Goal: Information Seeking & Learning: Learn about a topic

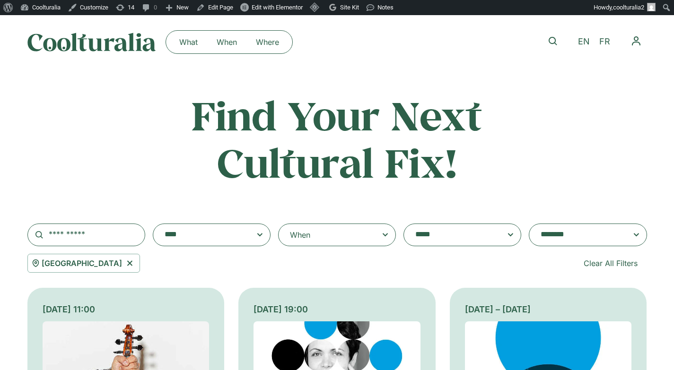
select select "***"
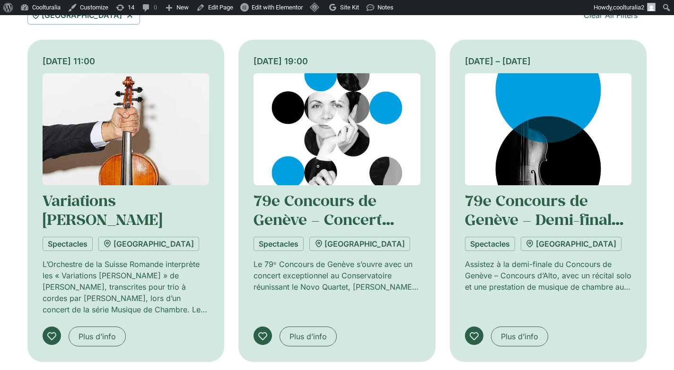
scroll to position [259, 0]
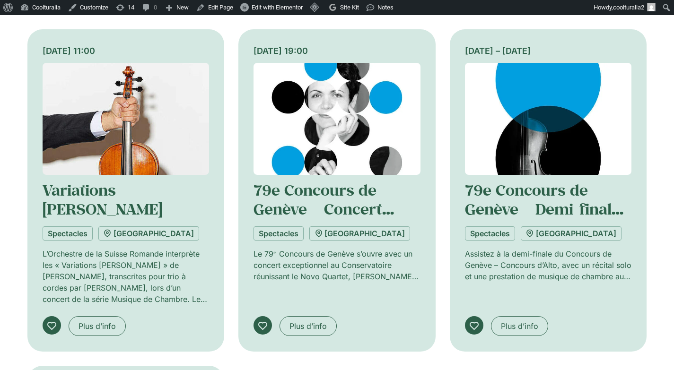
click at [114, 129] on img at bounding box center [126, 119] width 167 height 112
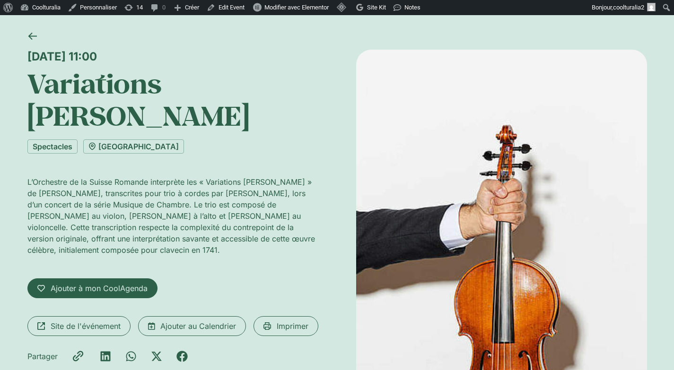
scroll to position [45, 0]
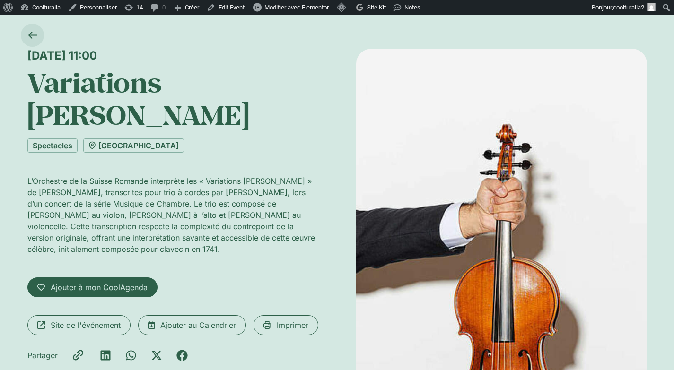
click at [30, 35] on icon at bounding box center [32, 35] width 9 height 7
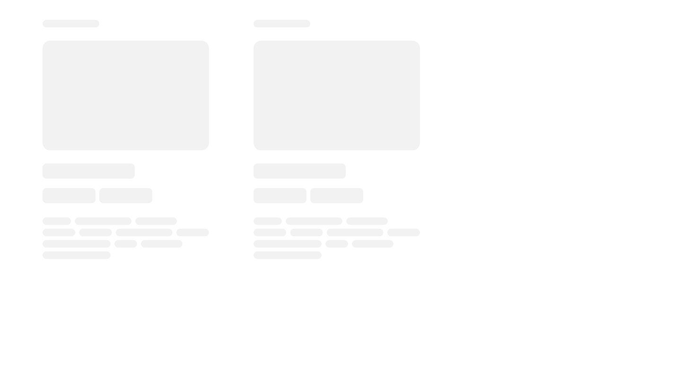
select select
select select "***"
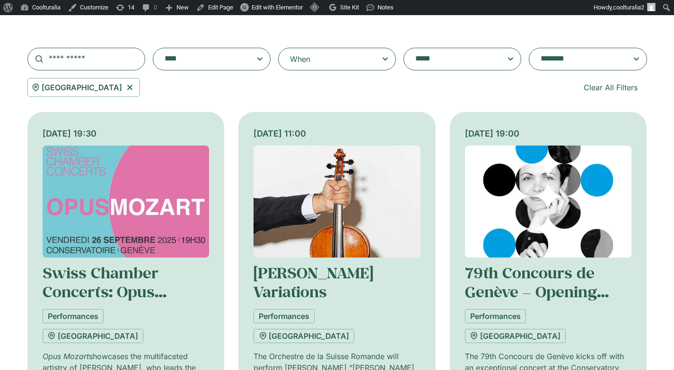
scroll to position [167, 0]
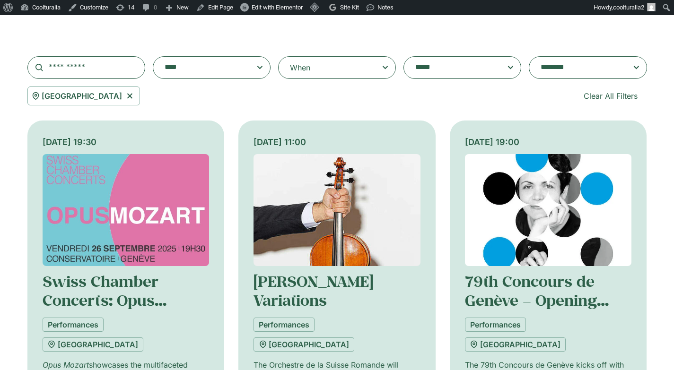
click at [136, 97] on icon at bounding box center [130, 95] width 12 height 11
select select
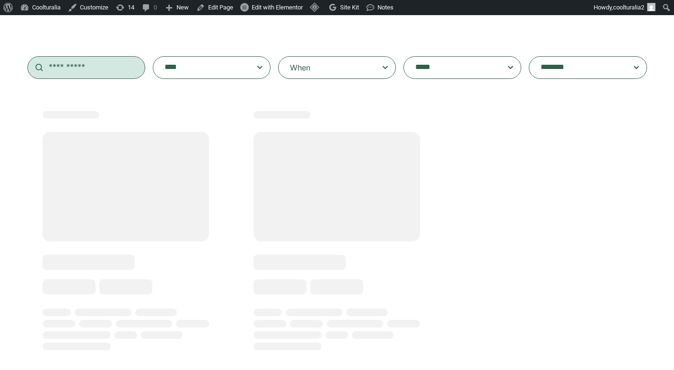
click at [102, 71] on input "text" at bounding box center [86, 67] width 118 height 23
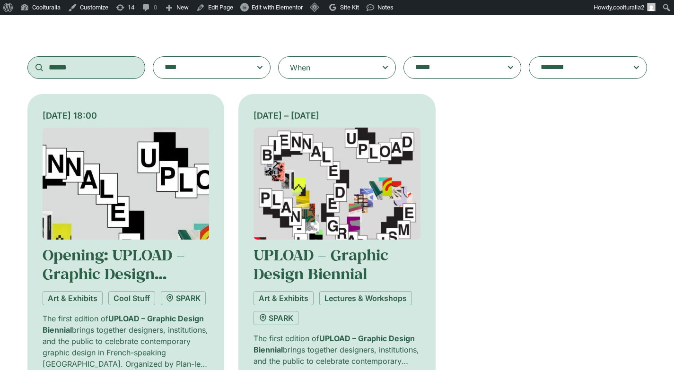
type input "******"
click at [166, 151] on img at bounding box center [126, 184] width 167 height 112
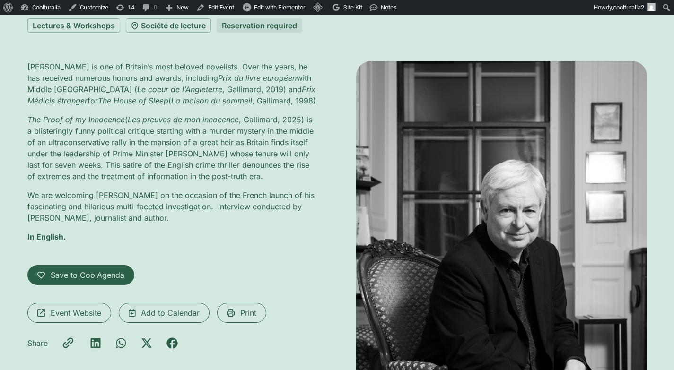
scroll to position [133, 0]
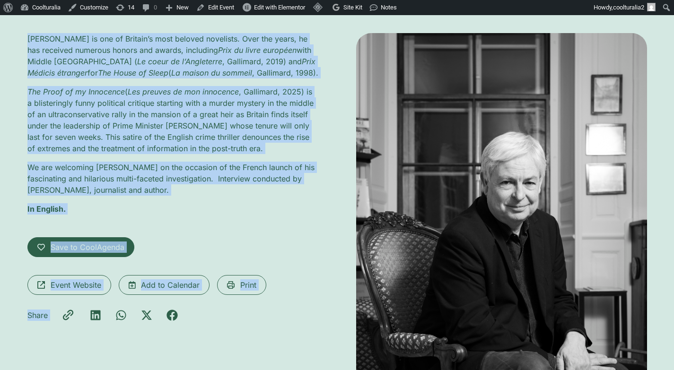
scroll to position [183, 0]
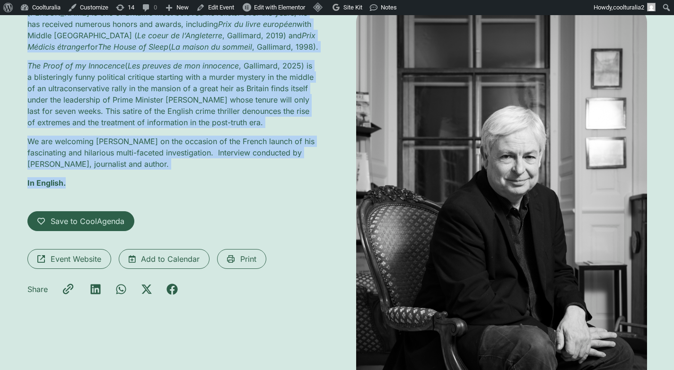
drag, startPoint x: 27, startPoint y: 71, endPoint x: 97, endPoint y: 196, distance: 143.2
click at [97, 196] on div "Monday 29 September, 18:30 Jonathan Coe – The Proof of my Innocence Lectures & …" at bounding box center [337, 188] width 620 height 604
click at [234, 200] on div "Jonathan Coe is one of Britain’s most beloved novelists. Over the years, he has…" at bounding box center [172, 231] width 291 height 448
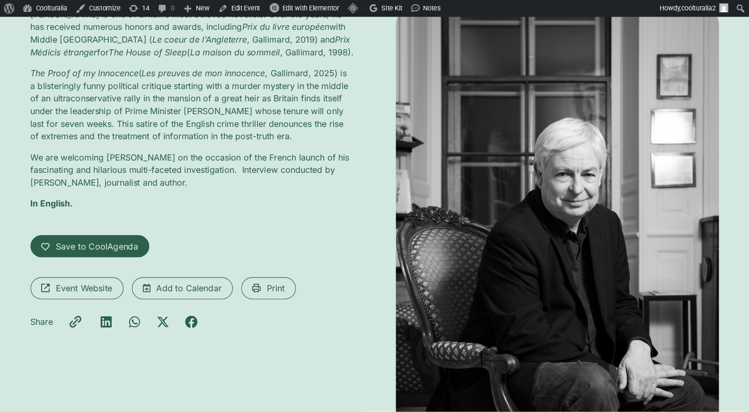
scroll to position [0, 0]
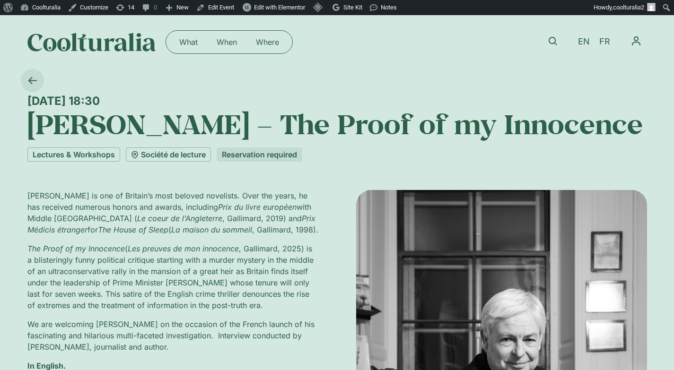
click at [32, 79] on icon at bounding box center [32, 80] width 9 height 9
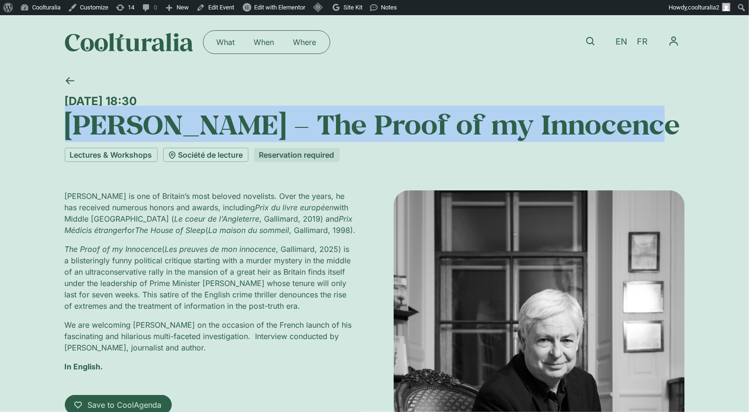
drag, startPoint x: 652, startPoint y: 126, endPoint x: 67, endPoint y: 105, distance: 585.6
click at [67, 105] on div "Monday 29 September, 18:30 Jonathan Coe – The Proof of my Innocence" at bounding box center [375, 104] width 620 height 71
copy div "Monday 29 September, 18:30 Jonathan Coe – The Proof of my Innocence"
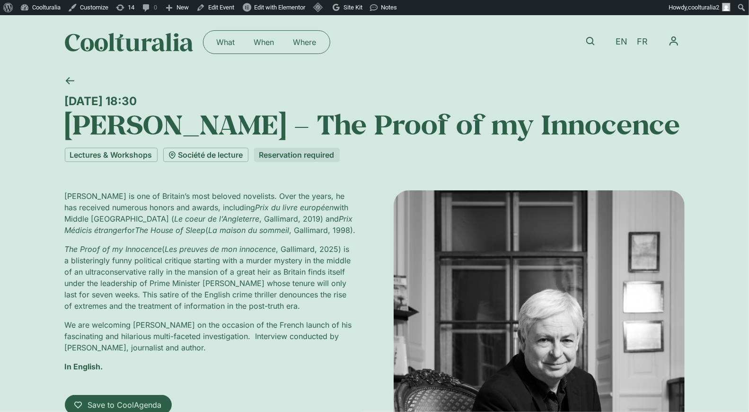
click at [455, 62] on div "What When Where What When Where EN FR My CoolAgenda My Profile Log Out" at bounding box center [375, 42] width 620 height 54
drag, startPoint x: 227, startPoint y: 103, endPoint x: 60, endPoint y: 97, distance: 167.1
click at [60, 97] on div "Monday 29 September, 18:30 Jonathan Coe – The Proof of my Innocence Lectures & …" at bounding box center [374, 371] width 749 height 604
copy div "Monday 29 September, 18:30"
click at [648, 40] on link "FR" at bounding box center [642, 42] width 20 height 14
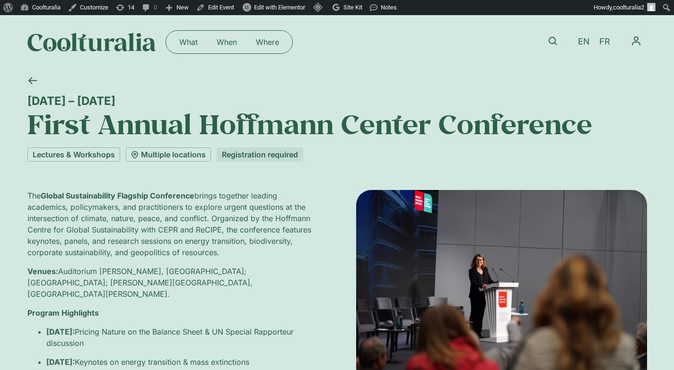
click at [546, 35] on link at bounding box center [553, 41] width 22 height 22
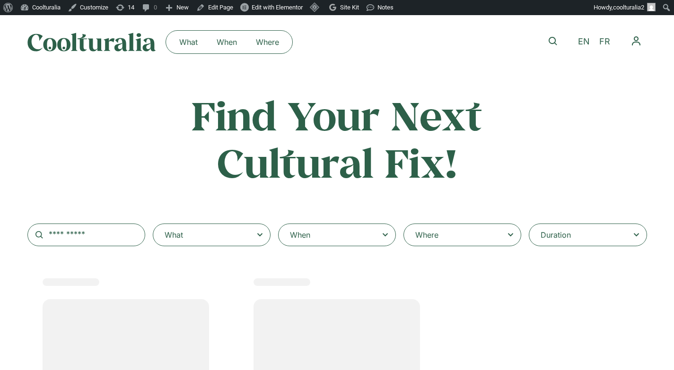
select select
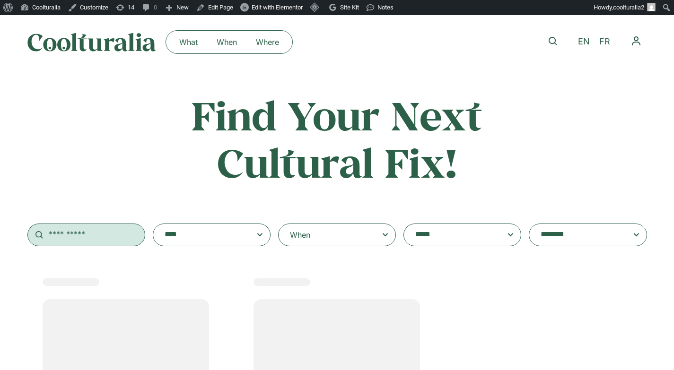
click at [87, 233] on input "text" at bounding box center [86, 235] width 118 height 23
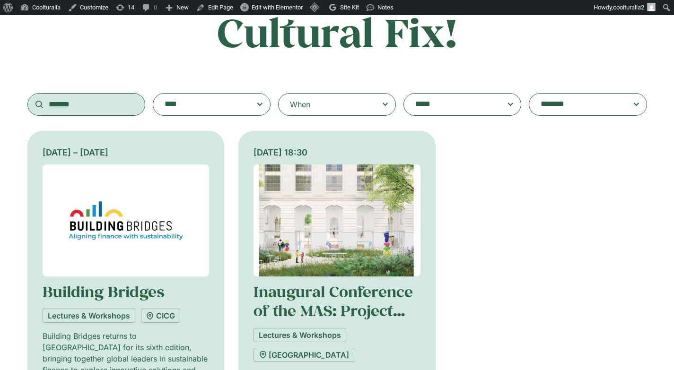
scroll to position [154, 0]
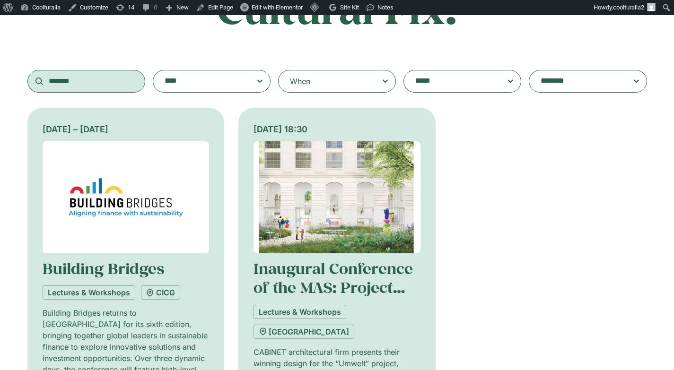
type input "*******"
click at [141, 164] on img at bounding box center [126, 197] width 167 height 112
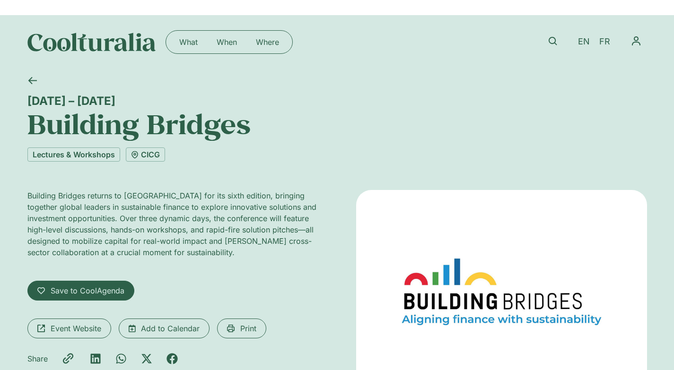
scroll to position [54, 0]
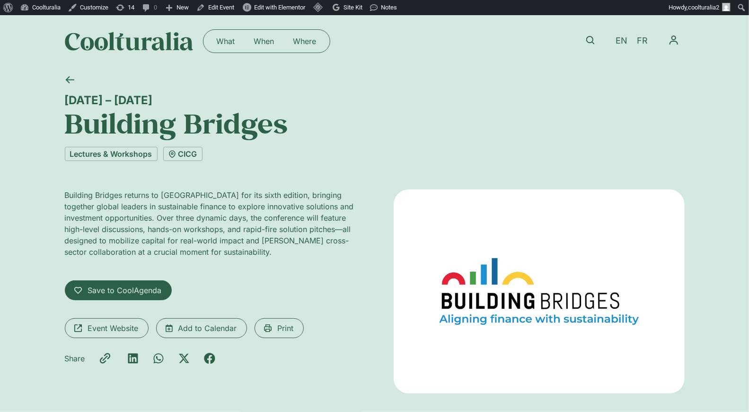
scroll to position [0, 0]
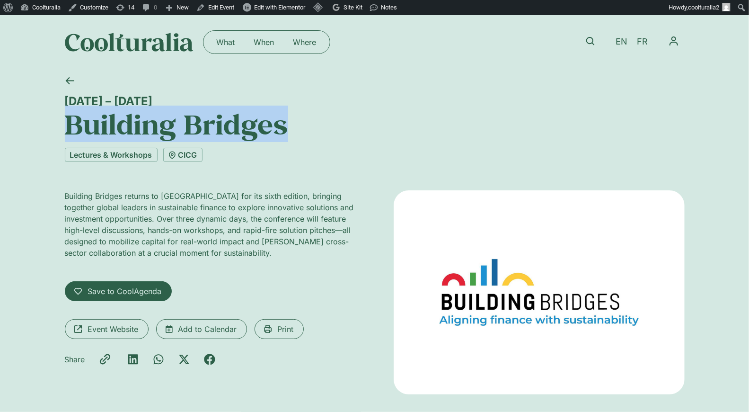
drag, startPoint x: 306, startPoint y: 123, endPoint x: 73, endPoint y: 131, distance: 233.4
click at [73, 131] on h1 "Building Bridges" at bounding box center [375, 124] width 620 height 32
copy h1 "Building Bridges"
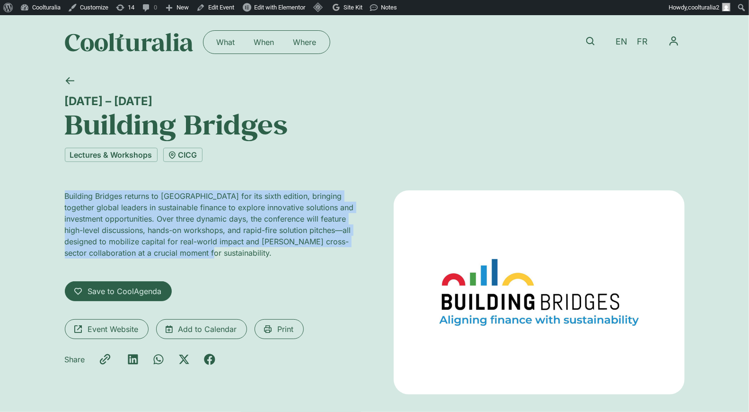
drag, startPoint x: 199, startPoint y: 253, endPoint x: 29, endPoint y: 178, distance: 185.8
click at [29, 178] on div "30 September – 2 October Building Bridges Lectures & Workshops CICG Building Br…" at bounding box center [374, 248] width 749 height 359
copy p "Building Bridges returns to Geneva for its sixth edition, bringing together glo…"
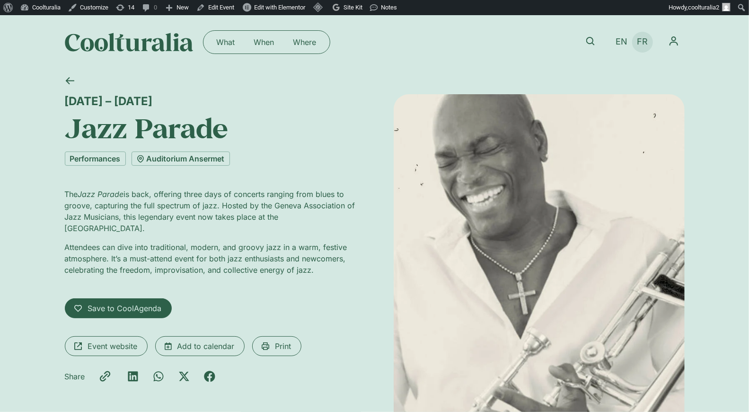
click at [641, 43] on span "FR" at bounding box center [642, 42] width 11 height 10
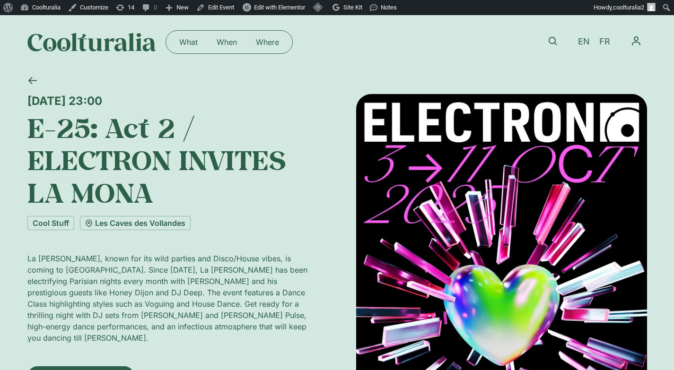
drag, startPoint x: 483, startPoint y: 194, endPoint x: 540, endPoint y: 14, distance: 189.0
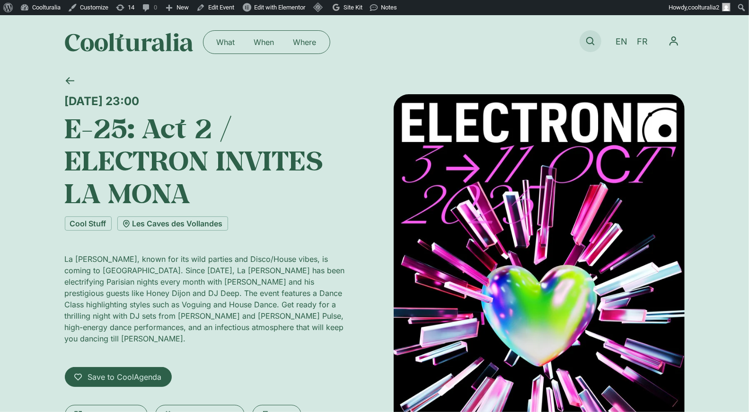
click at [587, 41] on icon at bounding box center [590, 41] width 9 height 9
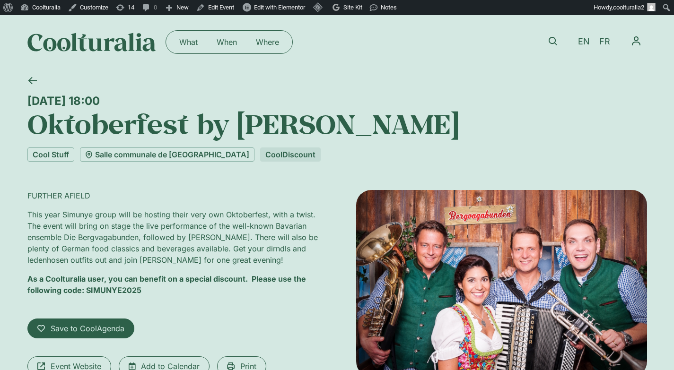
drag, startPoint x: 443, startPoint y: 269, endPoint x: 534, endPoint y: 1, distance: 283.2
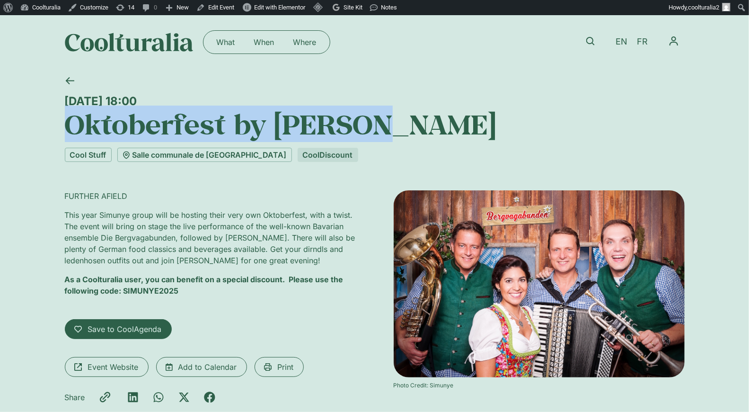
drag, startPoint x: 396, startPoint y: 129, endPoint x: 72, endPoint y: 128, distance: 323.1
click at [72, 128] on h1 "Oktoberfest by Simunye" at bounding box center [375, 124] width 620 height 32
copy h1 "Oktoberfest by Simunye"
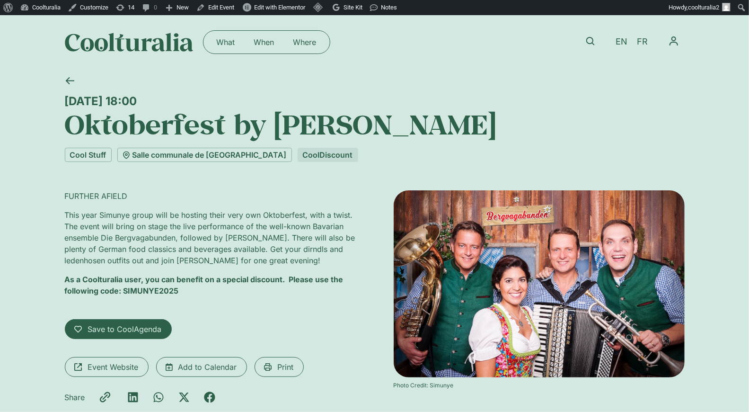
click at [341, 99] on div "Saturday 4 October, 18:00" at bounding box center [375, 101] width 620 height 14
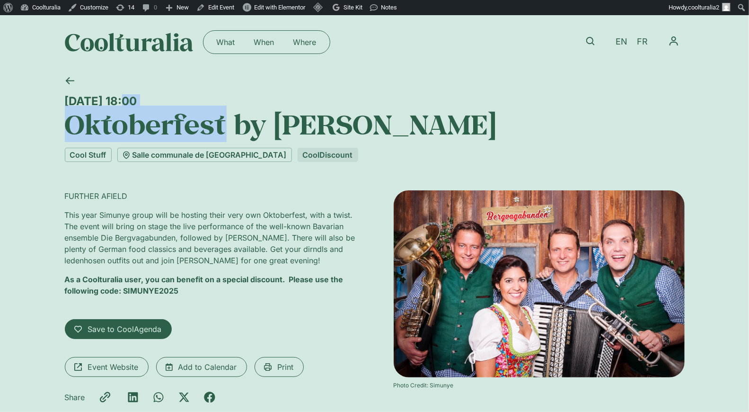
drag, startPoint x: 225, startPoint y: 110, endPoint x: 59, endPoint y: 99, distance: 166.9
click at [59, 99] on div "Saturday 4 October, 18:00 Oktoberfest by Simunye Cool Stuff Salle communale de …" at bounding box center [374, 256] width 749 height 375
click at [116, 99] on div "Saturday 4 October, 18:00" at bounding box center [375, 101] width 620 height 14
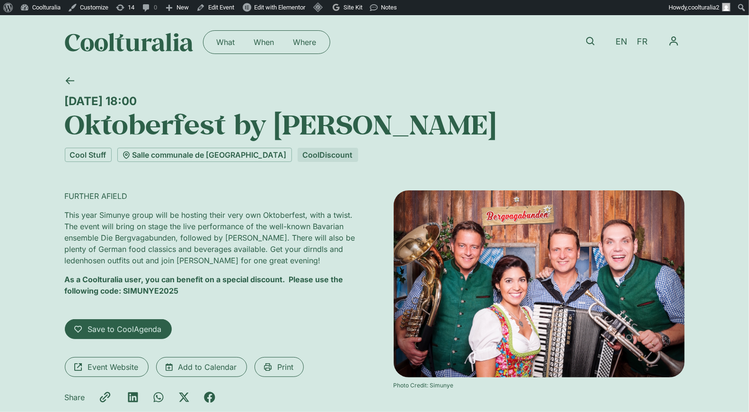
drag, startPoint x: 219, startPoint y: 98, endPoint x: 65, endPoint y: 100, distance: 153.8
click at [65, 100] on div "Saturday 4 October, 18:00" at bounding box center [375, 101] width 620 height 14
copy div "Saturday 4 October, 18:00"
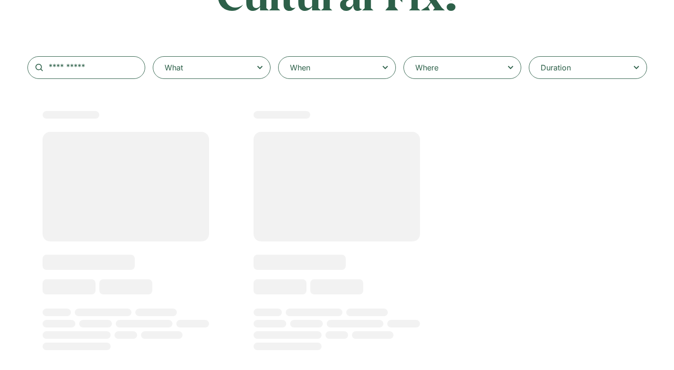
scroll to position [167, 0]
type input "******"
select select
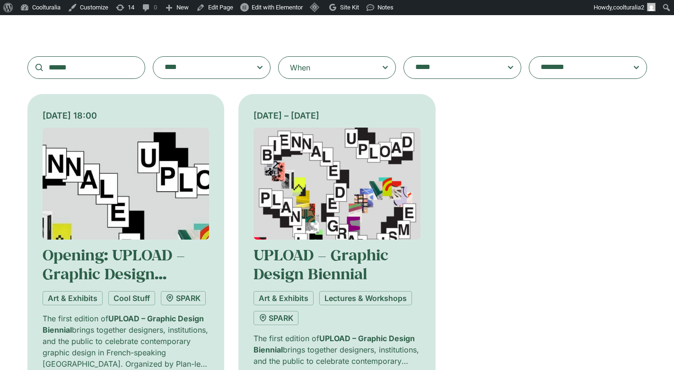
click at [325, 209] on img at bounding box center [337, 184] width 167 height 112
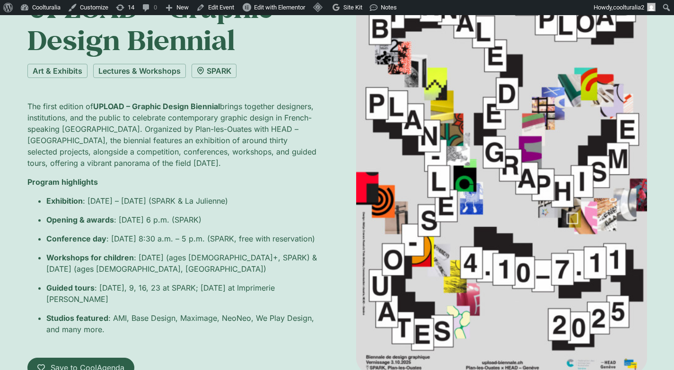
scroll to position [114, 0]
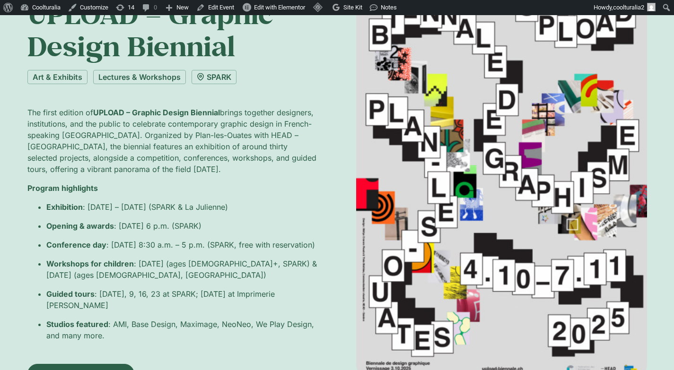
drag, startPoint x: 518, startPoint y: 185, endPoint x: 549, endPoint y: 4, distance: 183.9
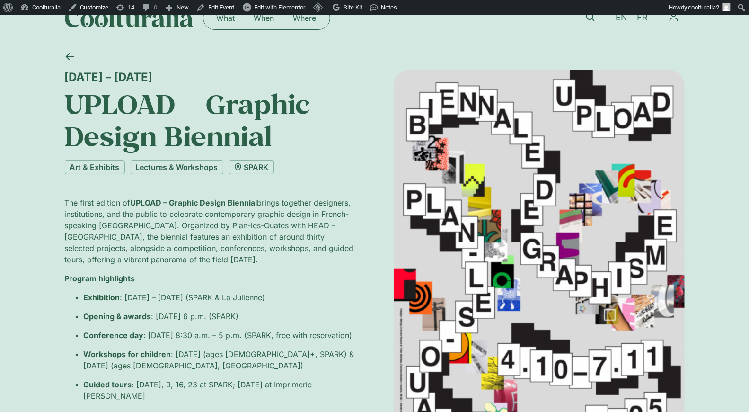
scroll to position [23, 0]
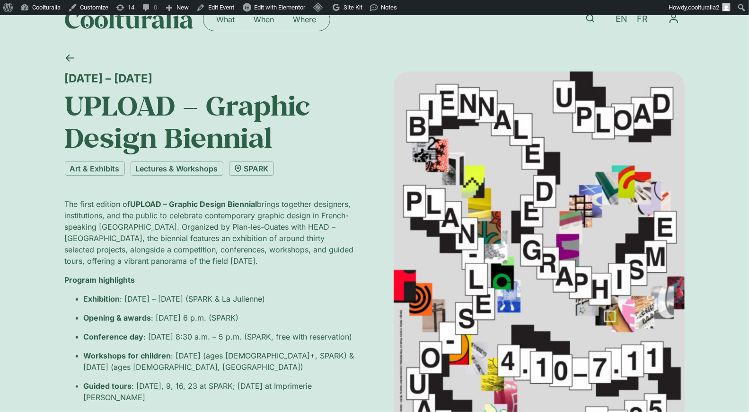
drag, startPoint x: 155, startPoint y: 78, endPoint x: 53, endPoint y: 80, distance: 101.7
click at [53, 80] on div "4 – 7 November UPLOAD – Graphic Design Biennial Art & Exhibits Lectures & Works…" at bounding box center [374, 313] width 749 height 534
copy div "4 – 7 November"
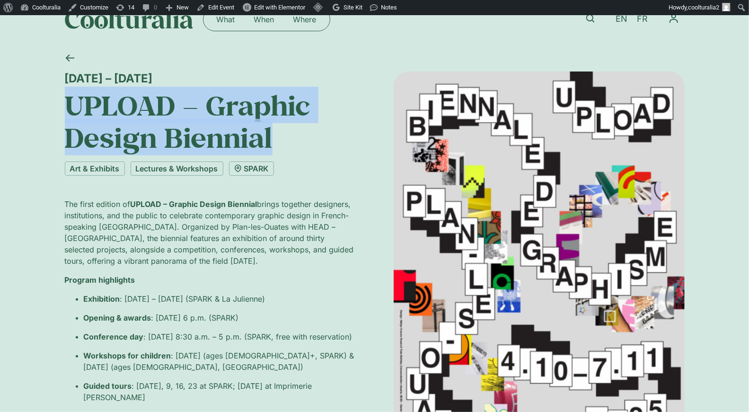
drag, startPoint x: 276, startPoint y: 138, endPoint x: 71, endPoint y: 110, distance: 206.8
click at [71, 110] on h1 "UPLOAD – Graphic Design Biennial" at bounding box center [210, 121] width 291 height 65
copy h1 "UPLOAD – Graphic Design Biennial"
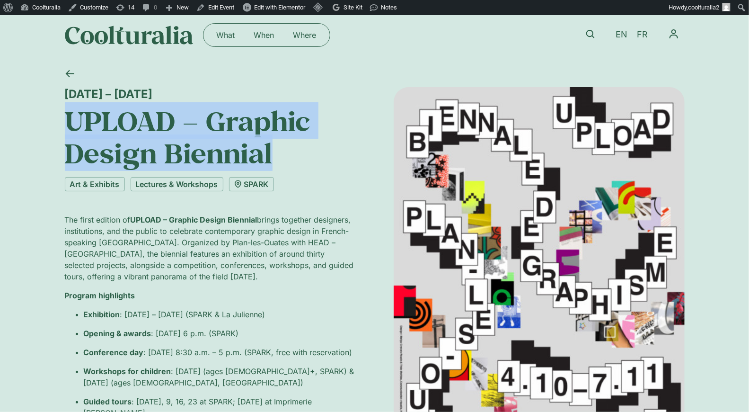
scroll to position [0, 0]
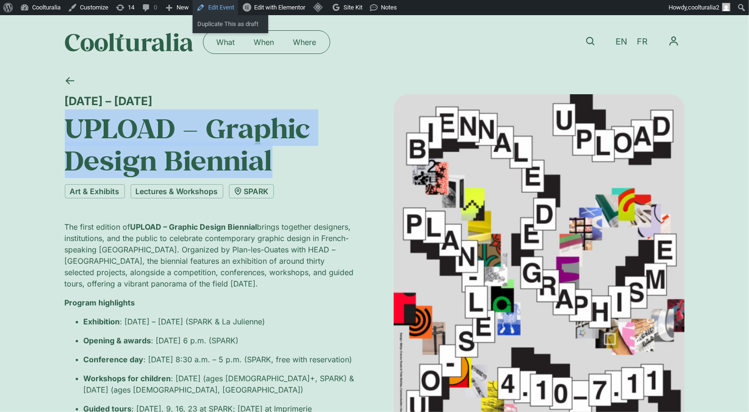
click at [233, 1] on link "Edit Event" at bounding box center [215, 7] width 45 height 15
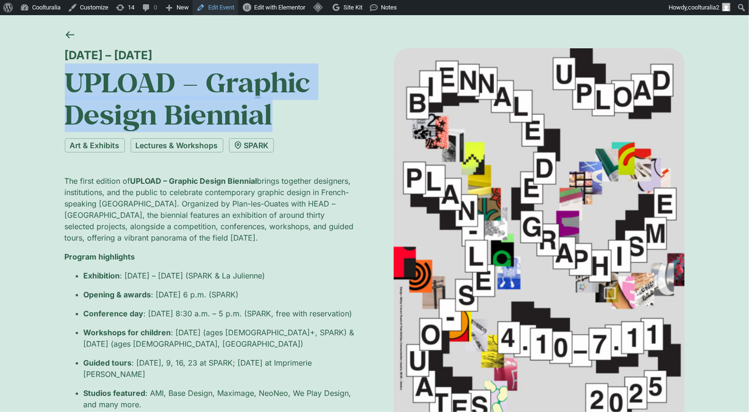
scroll to position [63, 0]
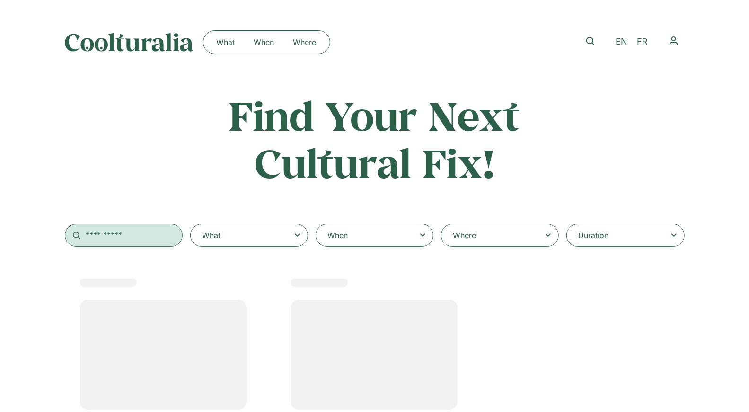
click at [138, 238] on input "text" at bounding box center [124, 235] width 118 height 23
select select
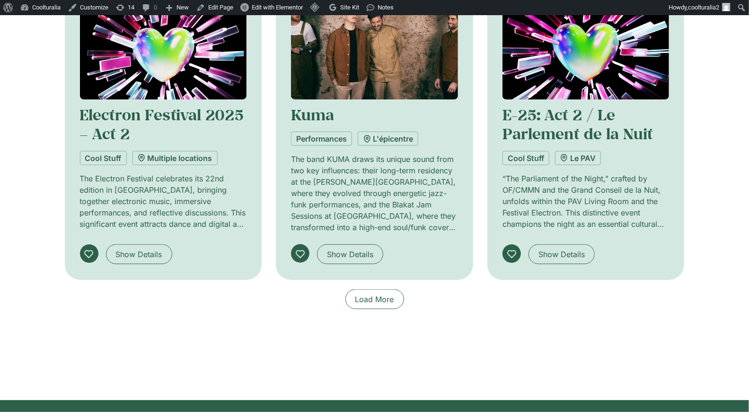
scroll to position [654, 0]
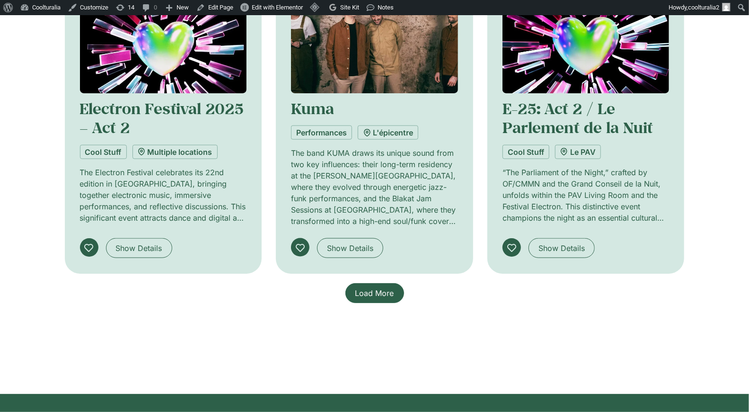
click at [390, 289] on span "Load More" at bounding box center [374, 292] width 39 height 11
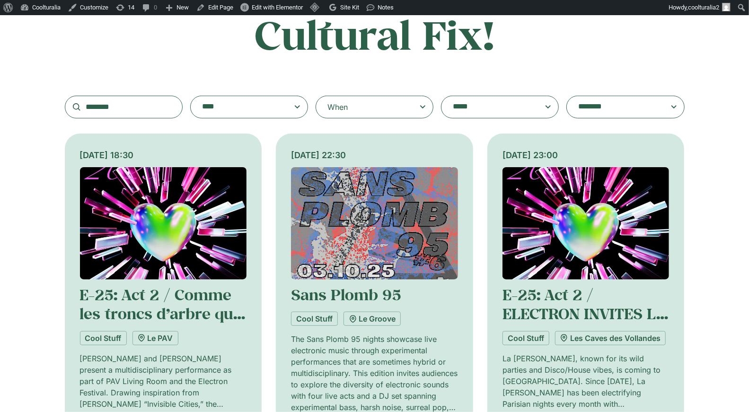
scroll to position [168, 0]
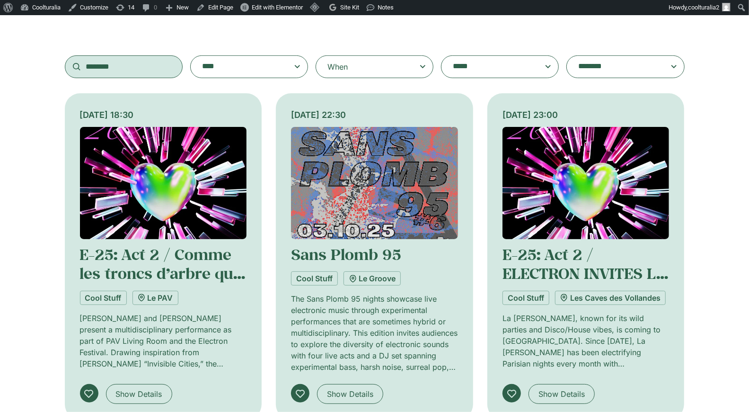
click at [157, 66] on input "********" at bounding box center [124, 66] width 118 height 23
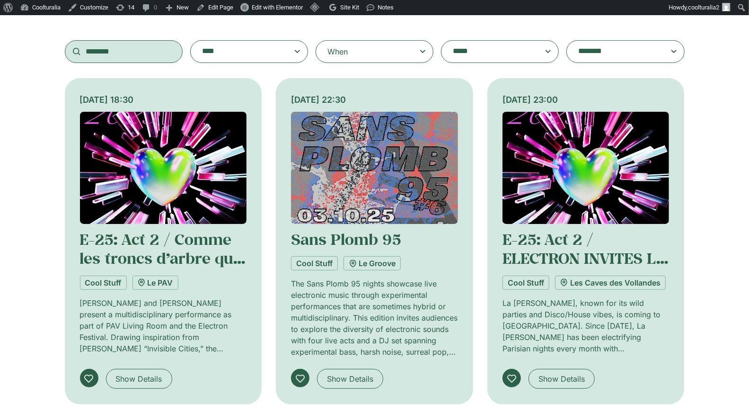
scroll to position [181, 0]
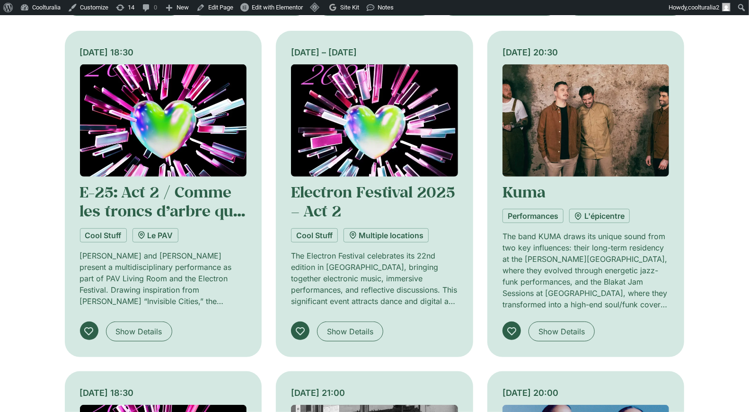
scroll to position [230, 0]
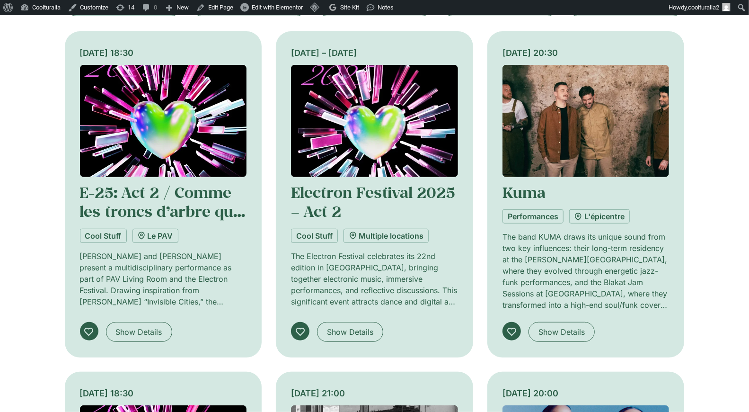
type input "**********"
click at [343, 119] on img at bounding box center [374, 121] width 167 height 112
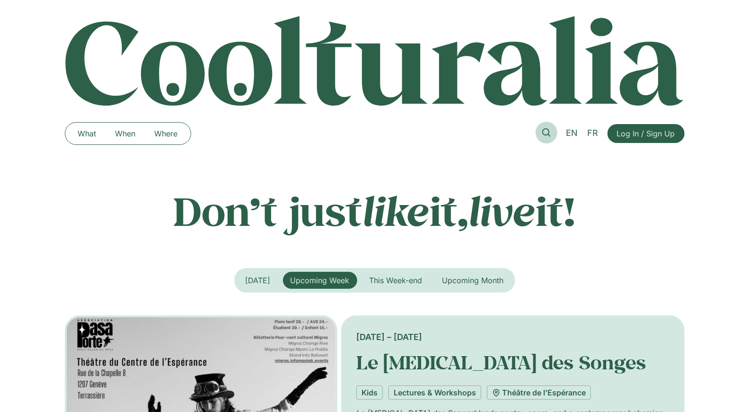
click at [546, 132] on icon at bounding box center [546, 132] width 9 height 9
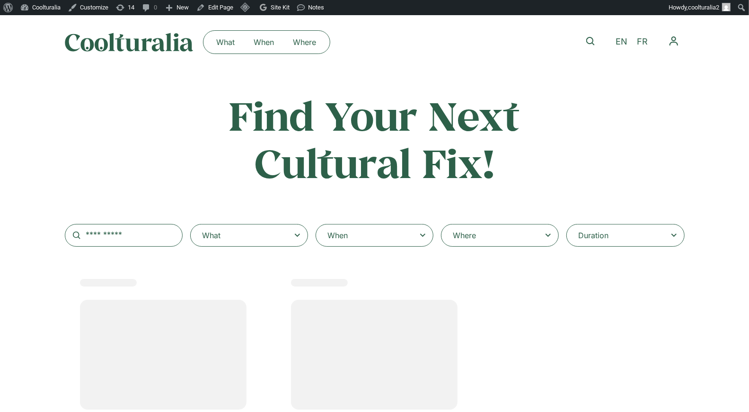
select select
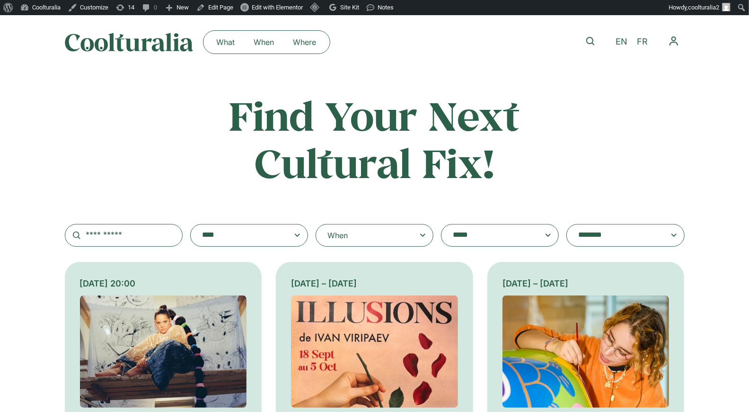
click at [354, 232] on div "When" at bounding box center [375, 235] width 118 height 23
click at [0, 0] on input "When" at bounding box center [0, 0] width 0 height 0
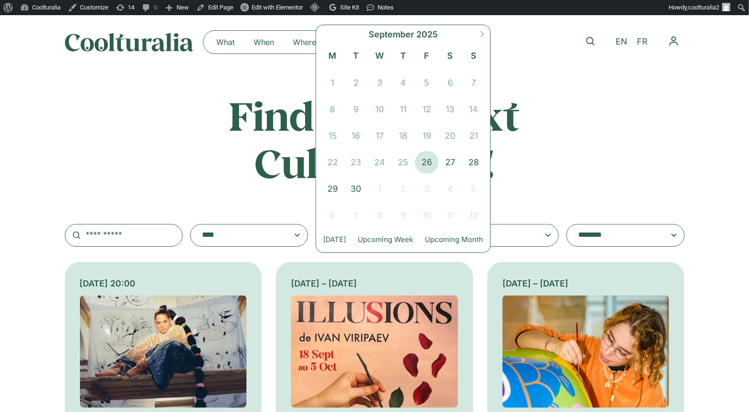
click at [532, 152] on h2 "Find Your Next Cultural Fix!" at bounding box center [375, 139] width 372 height 94
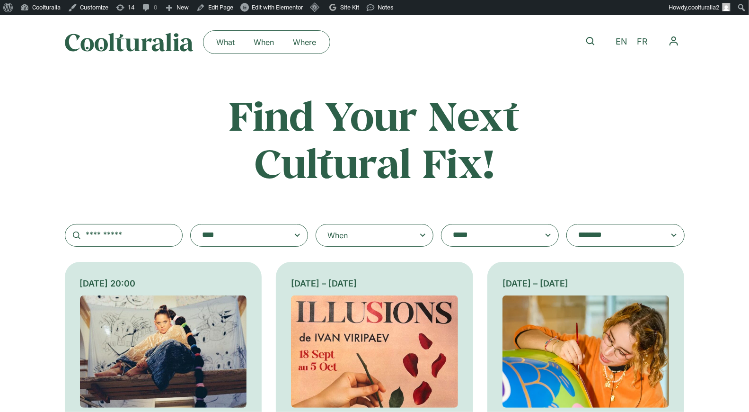
click at [498, 237] on textarea "**********" at bounding box center [491, 235] width 76 height 13
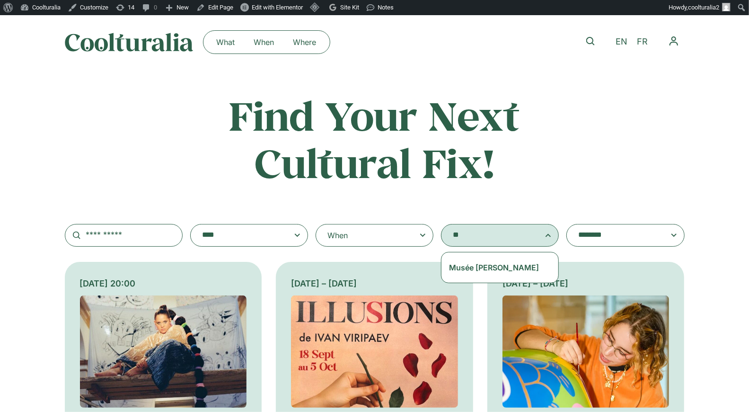
type textarea "*"
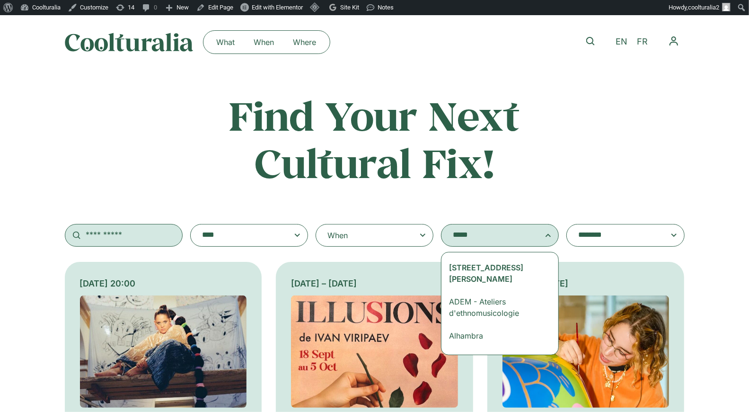
click at [145, 241] on input "text" at bounding box center [124, 235] width 118 height 23
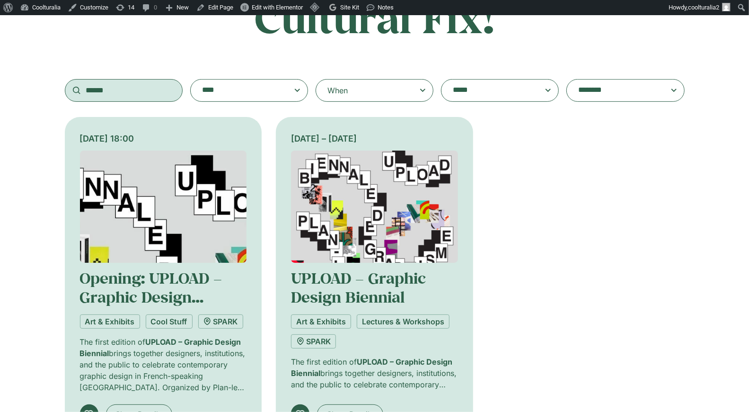
scroll to position [146, 0]
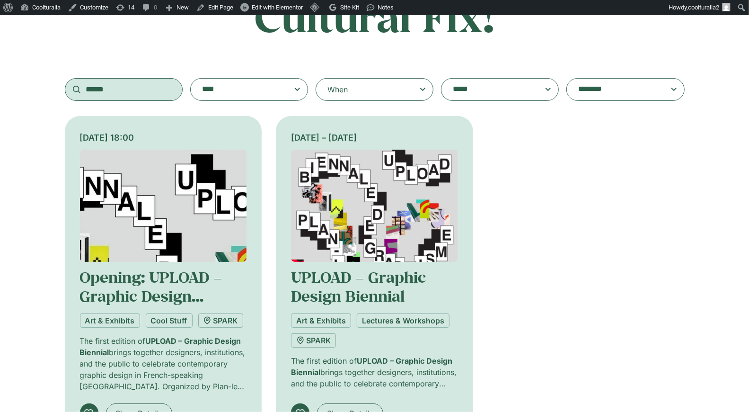
type input "******"
click at [178, 193] on img at bounding box center [163, 205] width 167 height 112
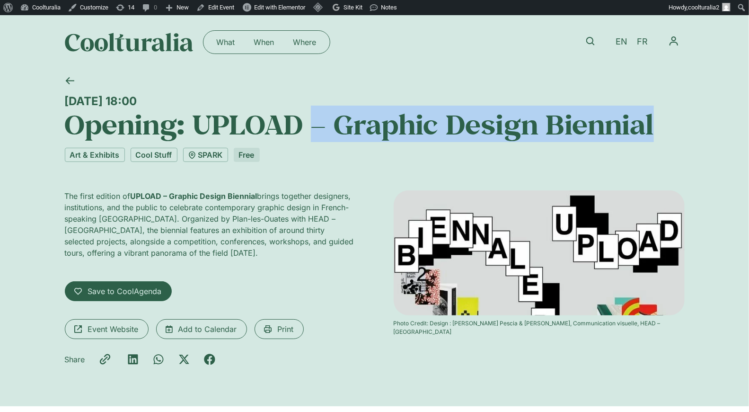
drag, startPoint x: 656, startPoint y: 127, endPoint x: 316, endPoint y: 114, distance: 340.8
click at [316, 114] on h1 "Opening: UPLOAD – Graphic Design Biennial" at bounding box center [375, 124] width 620 height 32
copy h1 "– Graphic Design Biennial"
drag, startPoint x: 213, startPoint y: 103, endPoint x: 31, endPoint y: 100, distance: 181.7
click at [31, 100] on div "[DATE] 18:00 Opening: UPLOAD – Graphic Design Biennial Art & Exhibits Cool Stuf…" at bounding box center [374, 237] width 749 height 337
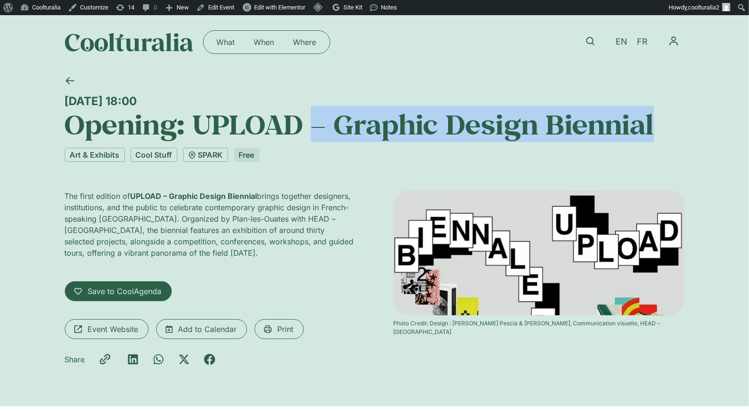
copy div "[DATE] 18:00"
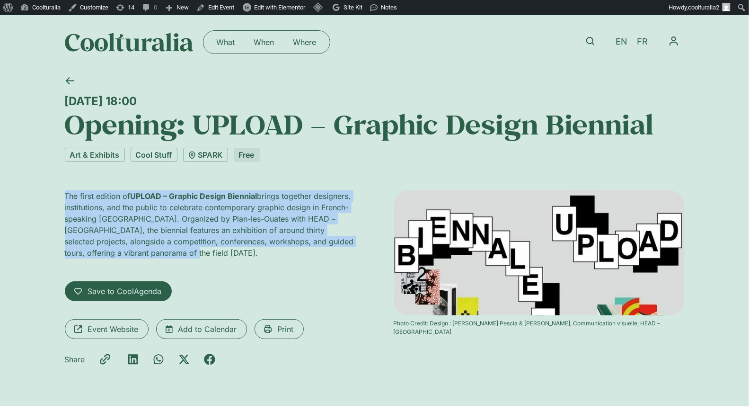
drag, startPoint x: 180, startPoint y: 251, endPoint x: 51, endPoint y: 196, distance: 140.3
click at [51, 196] on div "Friday 3 October, 18:00 Opening: UPLOAD – Graphic Design Biennial Art & Exhibit…" at bounding box center [374, 237] width 749 height 337
copy p "The first edition of UPLOAD – Graphic Design Biennial brings together designers…"
click at [206, 229] on p "The first edition of UPLOAD – Graphic Design Biennial brings together designers…" at bounding box center [210, 224] width 291 height 68
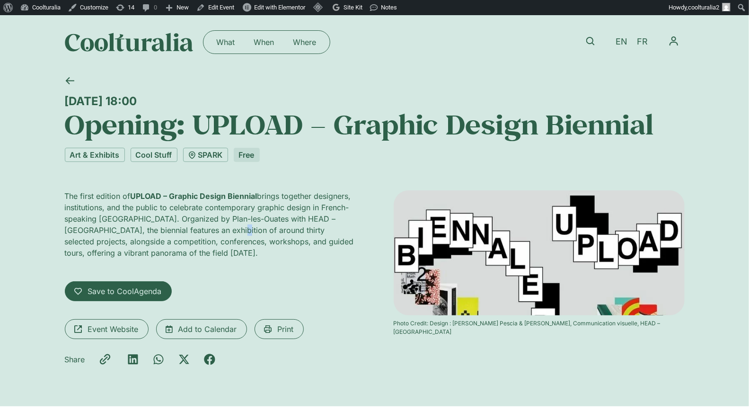
click at [206, 229] on p "The first edition of UPLOAD – Graphic Design Biennial brings together designers…" at bounding box center [210, 224] width 291 height 68
drag, startPoint x: 295, startPoint y: 230, endPoint x: 80, endPoint y: 216, distance: 215.7
click at [80, 216] on p "The first edition of UPLOAD – Graphic Design Biennial brings together designers…" at bounding box center [210, 224] width 291 height 68
click at [220, 251] on p "The first edition of UPLOAD – Graphic Design Biennial brings together designers…" at bounding box center [210, 224] width 291 height 68
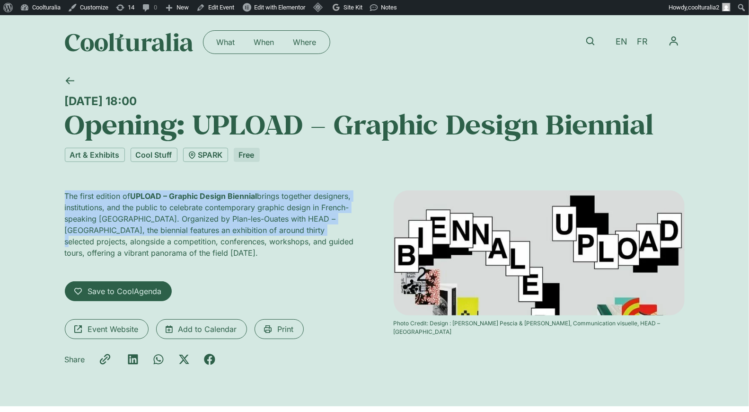
drag, startPoint x: 293, startPoint y: 229, endPoint x: 59, endPoint y: 187, distance: 237.9
click at [59, 187] on div "Friday 3 October, 18:00 Opening: UPLOAD – Graphic Design Biennial Art & Exhibit…" at bounding box center [374, 237] width 749 height 337
copy p "The first edition of UPLOAD – Graphic Design Biennial brings together designers…"
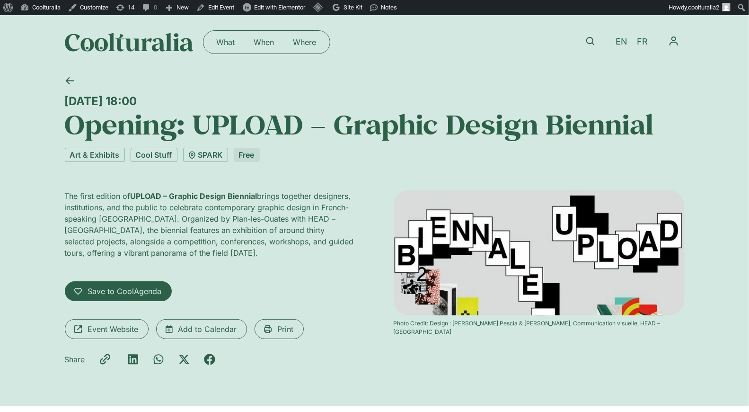
click at [326, 76] on div at bounding box center [371, 81] width 626 height 25
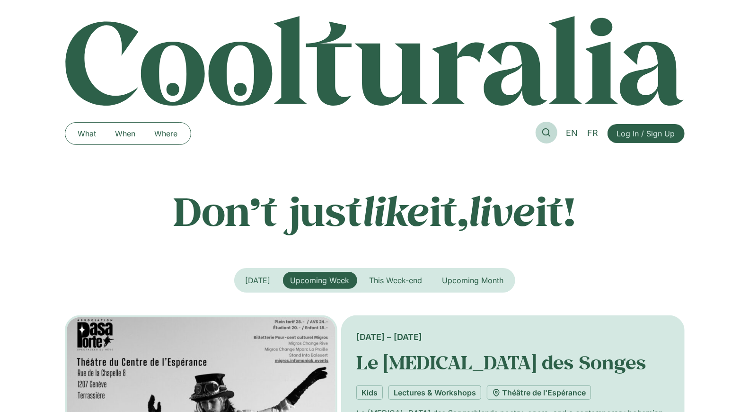
click at [546, 132] on icon at bounding box center [546, 132] width 9 height 9
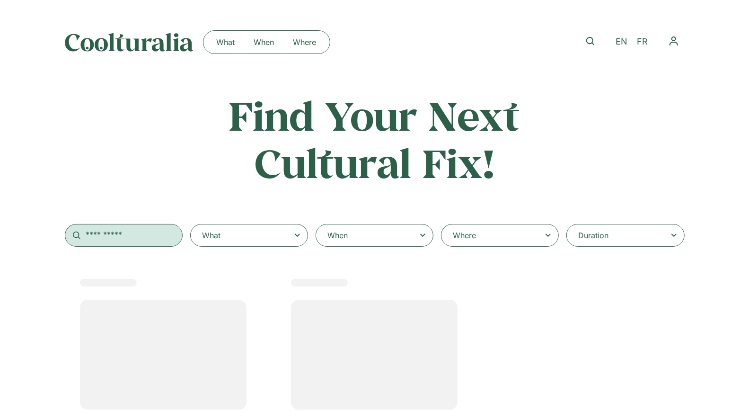
click at [106, 240] on input "text" at bounding box center [124, 235] width 118 height 23
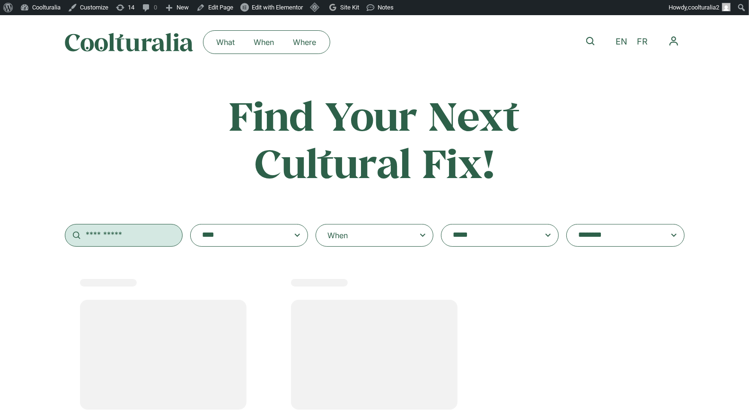
select select
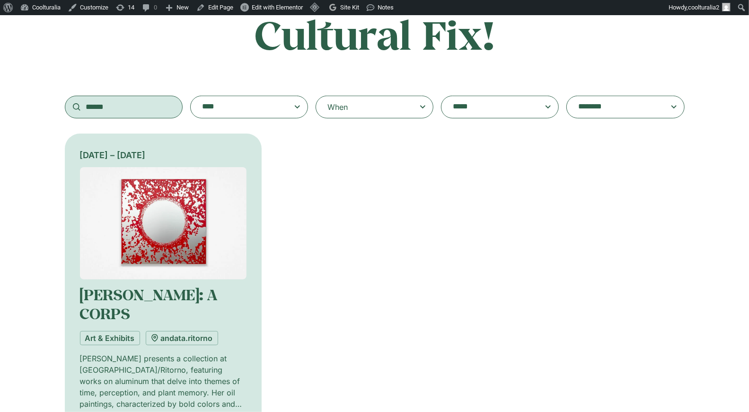
scroll to position [128, 0]
type input "******"
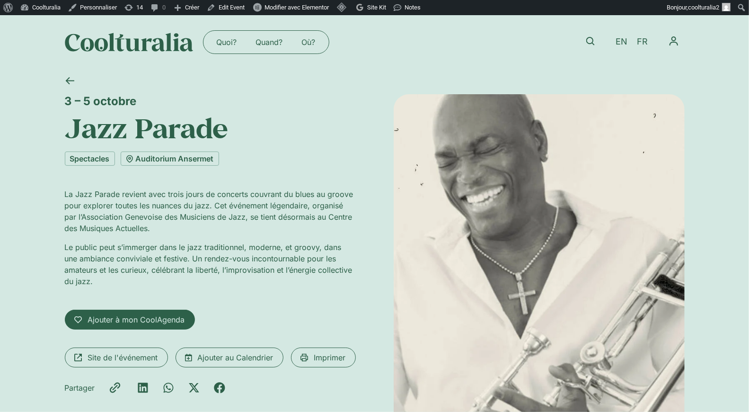
drag, startPoint x: 260, startPoint y: 228, endPoint x: 328, endPoint y: 222, distance: 68.3
click at [328, 222] on p "La Jazz Parade revient avec trois jours de concerts couvrant du blues au groove…" at bounding box center [210, 210] width 291 height 45
drag, startPoint x: 331, startPoint y: 224, endPoint x: 331, endPoint y: 214, distance: 10.4
click at [331, 214] on p "La Jazz Parade revient avec trois jours de concerts couvrant du blues au groove…" at bounding box center [210, 210] width 291 height 45
copy p "Centre des Musiques Actuelles."
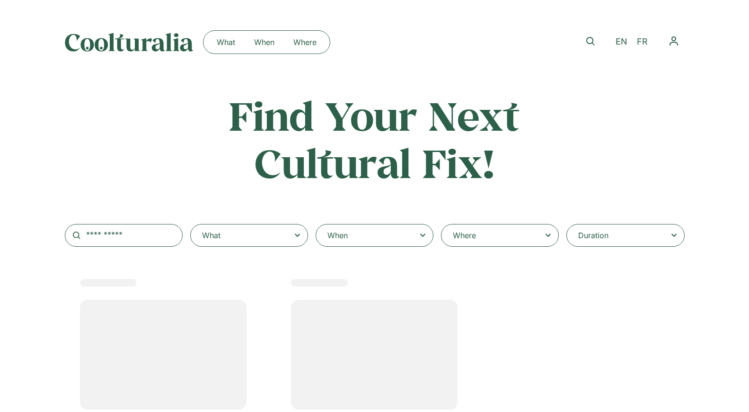
type input "******"
select select
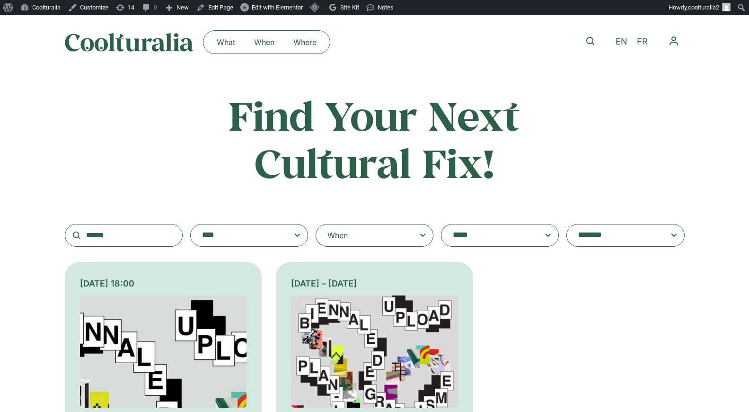
scroll to position [149, 0]
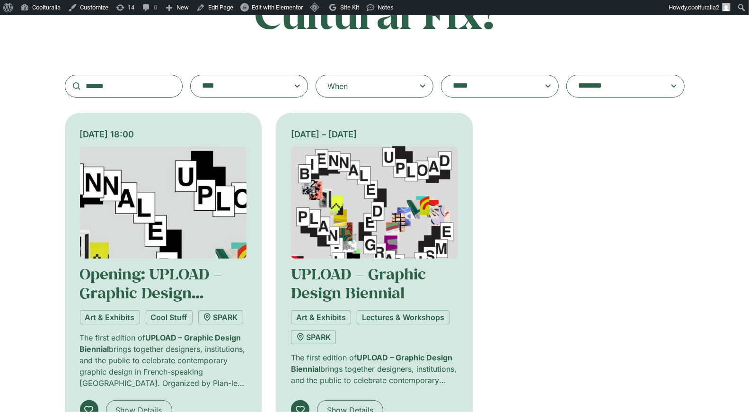
click at [153, 190] on img at bounding box center [163, 202] width 167 height 112
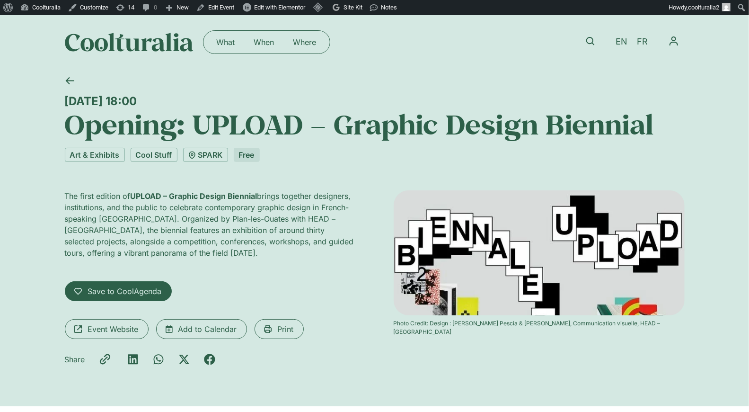
click at [482, 241] on img at bounding box center [539, 252] width 291 height 125
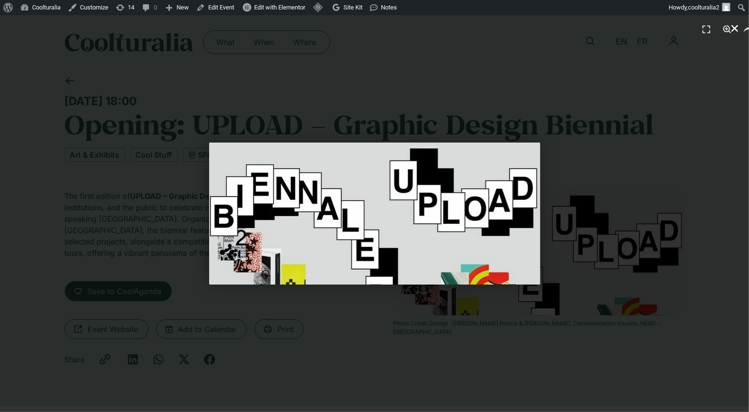
click at [738, 28] on icon "Close (Esc)" at bounding box center [734, 28] width 9 height 9
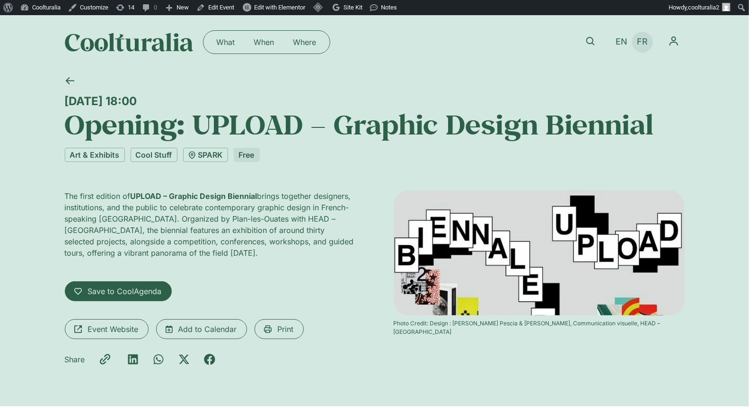
click at [638, 36] on link "FR" at bounding box center [642, 42] width 20 height 14
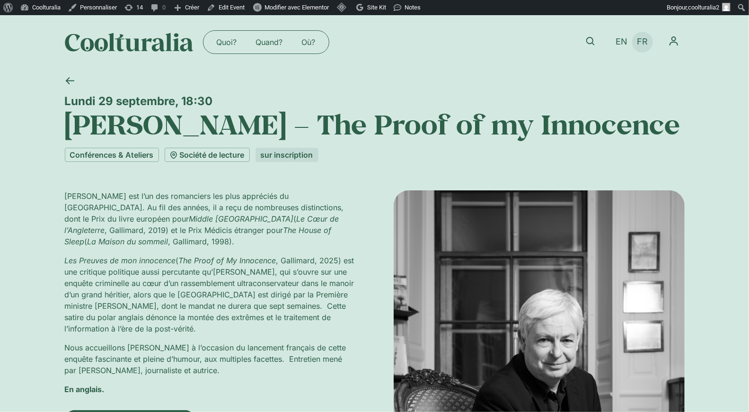
click at [640, 43] on span "FR" at bounding box center [642, 42] width 11 height 10
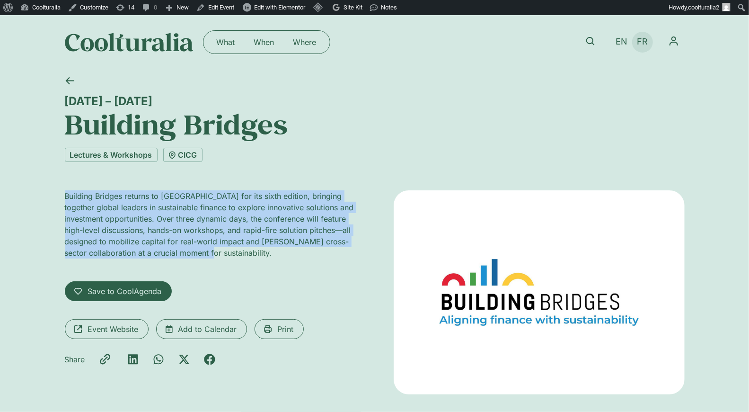
click at [641, 43] on span "FR" at bounding box center [642, 42] width 11 height 10
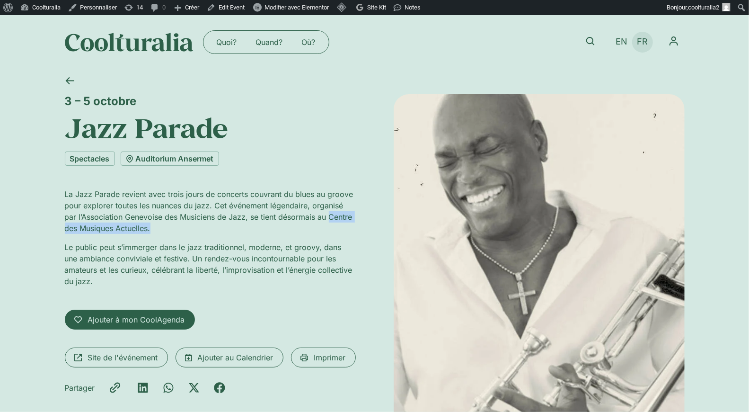
click at [641, 39] on span "FR" at bounding box center [642, 42] width 11 height 10
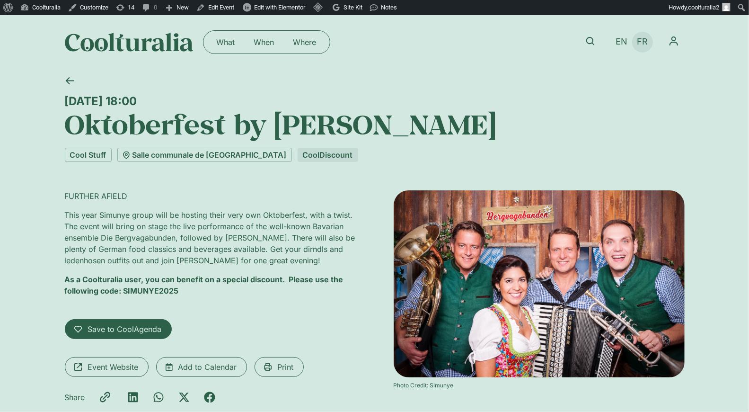
click at [642, 34] on li "FR" at bounding box center [642, 42] width 21 height 21
click at [645, 41] on span "FR" at bounding box center [642, 42] width 11 height 10
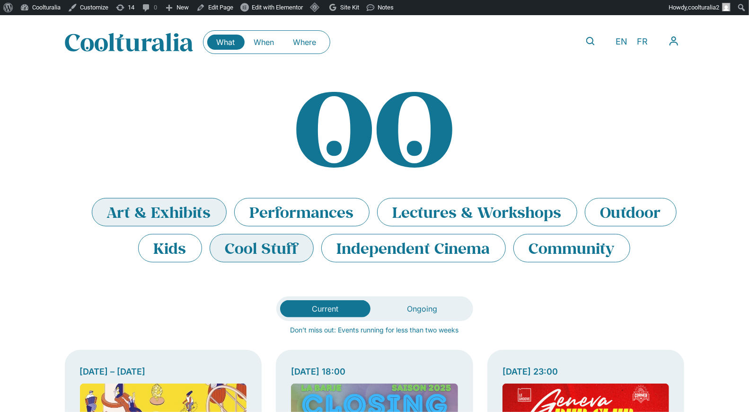
click at [191, 205] on li "Art & Exhibits" at bounding box center [159, 212] width 135 height 28
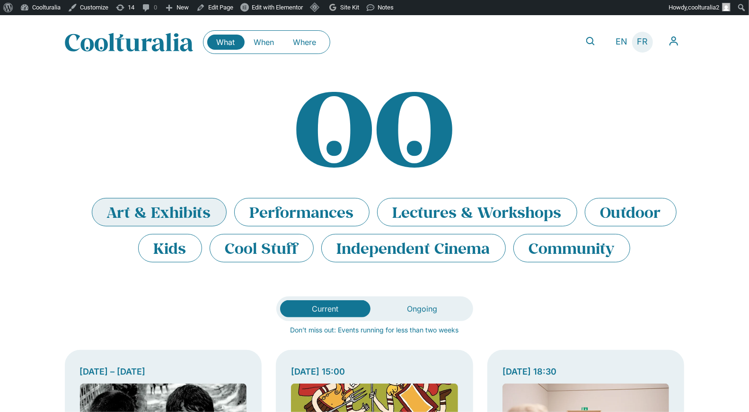
click at [639, 40] on span "FR" at bounding box center [642, 42] width 11 height 10
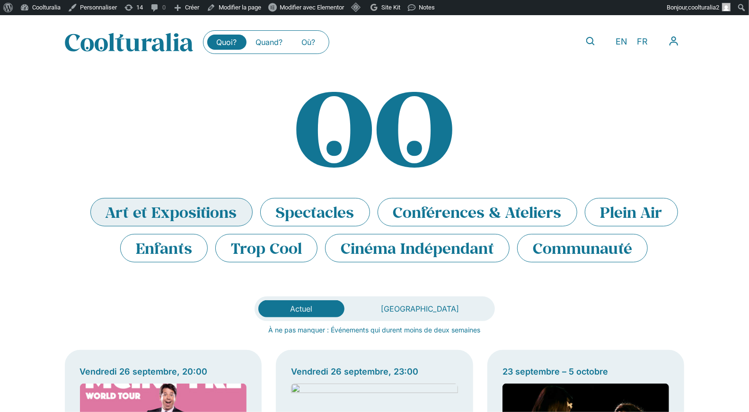
click at [166, 210] on li "Art et Expositions" at bounding box center [171, 212] width 162 height 28
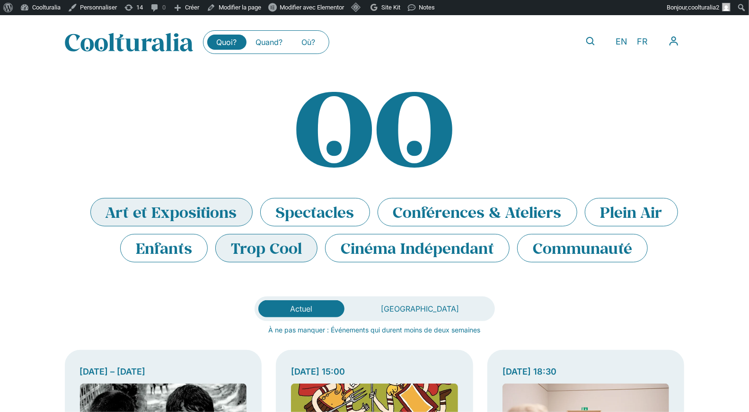
click at [276, 242] on li "Trop Cool" at bounding box center [266, 248] width 102 height 28
